Goal: Task Accomplishment & Management: Use online tool/utility

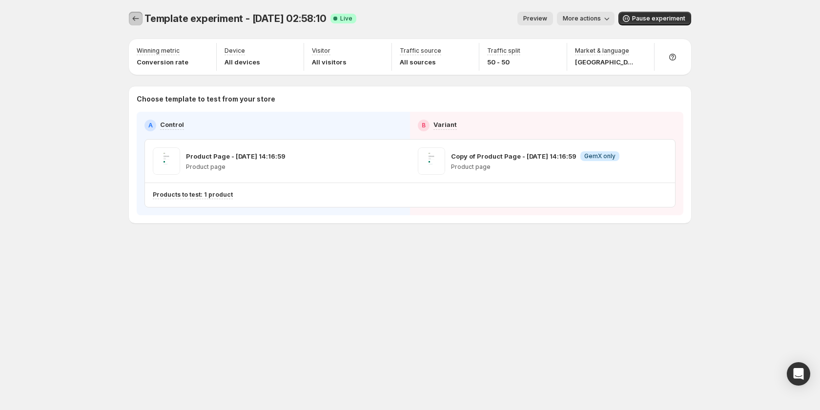
click at [136, 17] on icon "Experiments" at bounding box center [136, 19] width 10 height 10
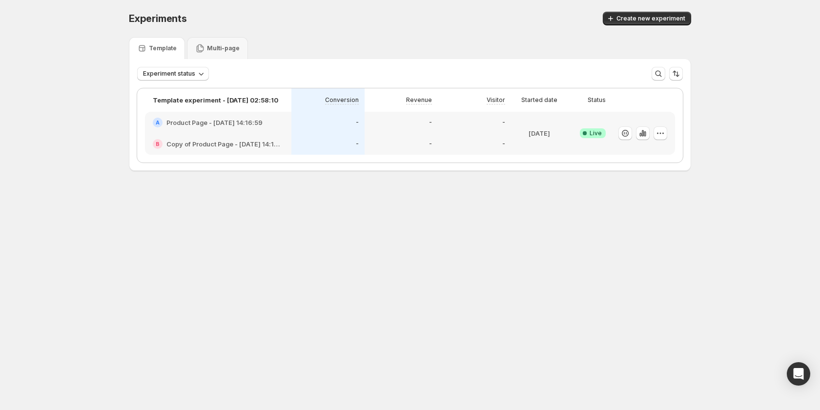
click at [372, 134] on div "-" at bounding box center [401, 143] width 73 height 21
